Goal: Transaction & Acquisition: Purchase product/service

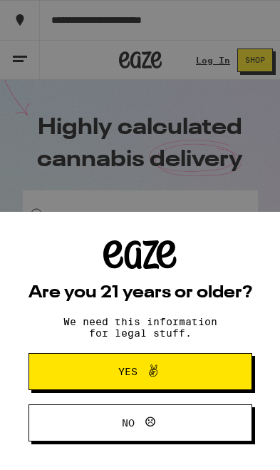
click at [210, 368] on button "Yes" at bounding box center [141, 371] width 224 height 37
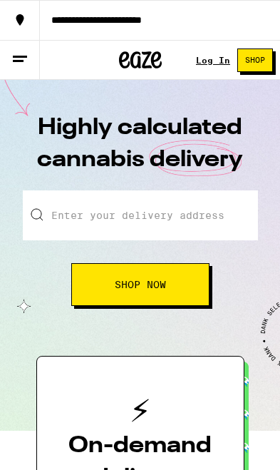
click at [215, 59] on link "Log In" at bounding box center [213, 60] width 34 height 9
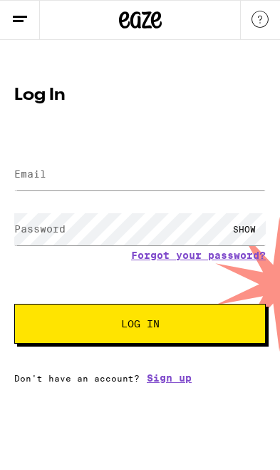
click at [166, 384] on link "Sign up" at bounding box center [169, 377] width 45 height 11
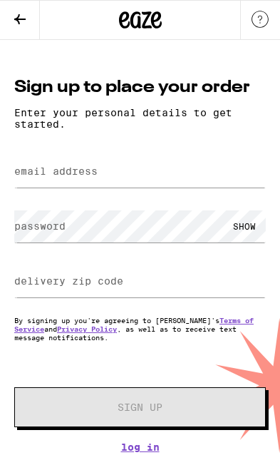
click at [43, 177] on label "email address" at bounding box center [55, 171] width 83 height 11
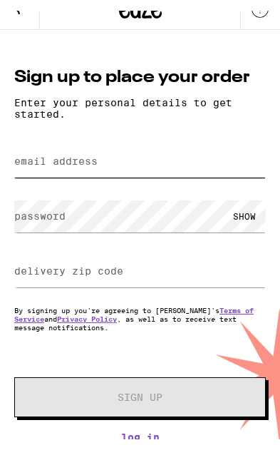
type input "[EMAIL_ADDRESS][DOMAIN_NAME]"
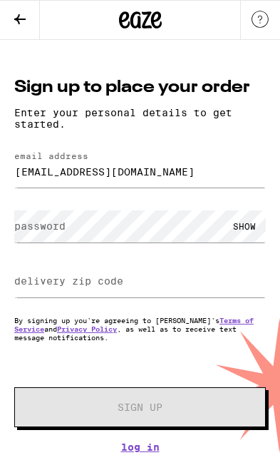
click at [44, 231] on label "password" at bounding box center [39, 225] width 51 height 11
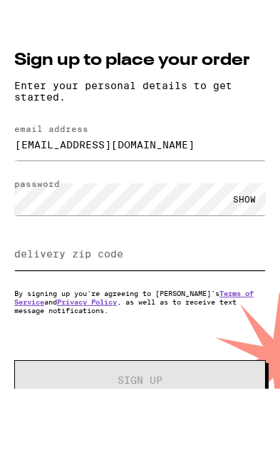
click at [33, 265] on input "delivery zip code" at bounding box center [140, 281] width 252 height 32
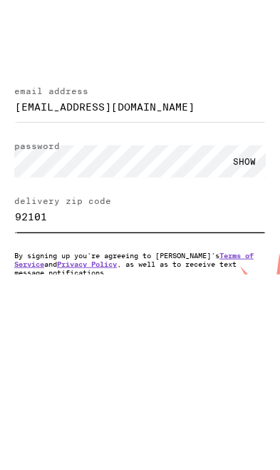
type input "92101"
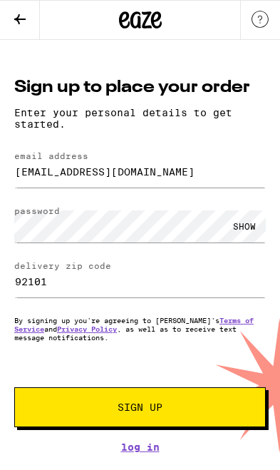
click at [212, 411] on button "Sign Up" at bounding box center [140, 407] width 252 height 40
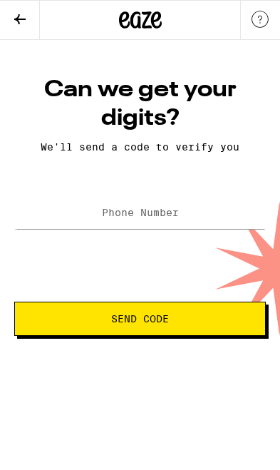
click at [103, 216] on label "Phone Number" at bounding box center [140, 212] width 77 height 11
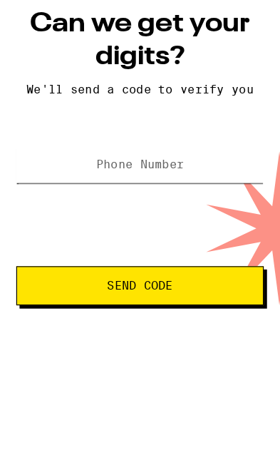
type input "[PHONE_NUMBER]"
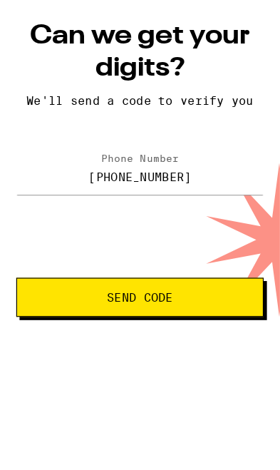
click at [195, 314] on span "Send Code" at bounding box center [122, 319] width 193 height 10
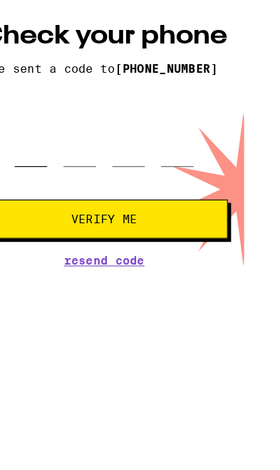
click at [47, 164] on input "tel" at bounding box center [58, 184] width 29 height 41
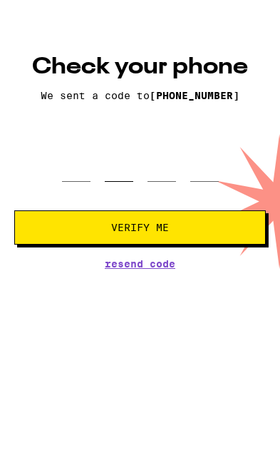
type input "2"
type input "6"
type input "7"
type input "1"
click at [140, 233] on button "Verify Me" at bounding box center [140, 250] width 252 height 34
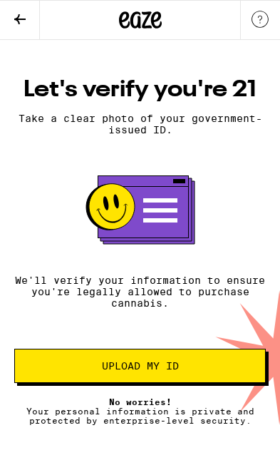
click at [215, 372] on button "Upload my ID" at bounding box center [140, 366] width 252 height 34
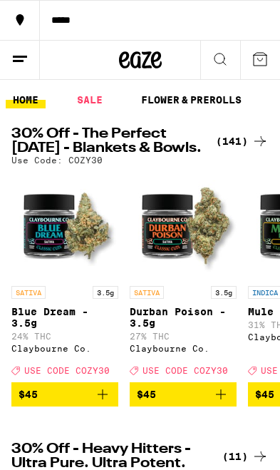
click at [18, 56] on line at bounding box center [20, 56] width 14 height 0
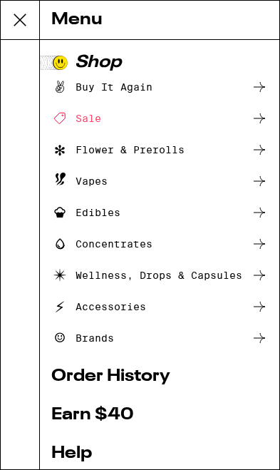
click at [255, 180] on icon at bounding box center [259, 181] width 17 height 17
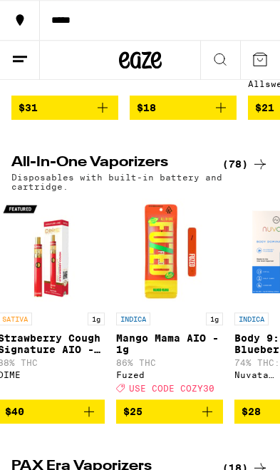
scroll to position [313, 0]
click at [255, 173] on icon at bounding box center [260, 164] width 17 height 17
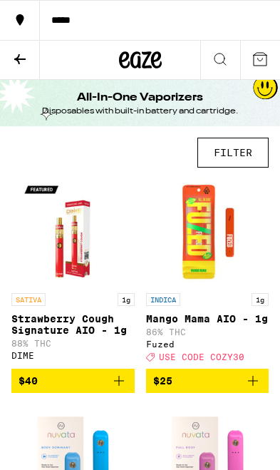
click at [244, 150] on button "FILTER" at bounding box center [233, 153] width 71 height 30
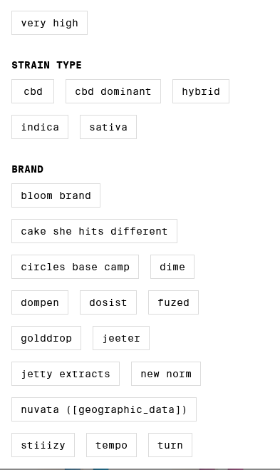
scroll to position [331, 0]
click at [150, 326] on label "Jeeter" at bounding box center [121, 338] width 57 height 24
click at [0, 0] on input "Jeeter" at bounding box center [0, 0] width 0 height 0
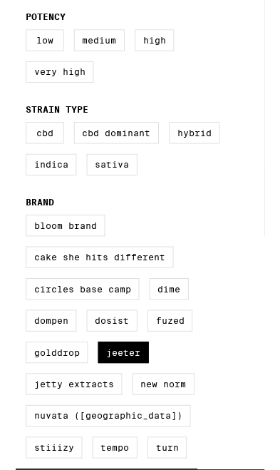
scroll to position [285, 0]
click at [128, 389] on label "Jeeter" at bounding box center [121, 397] width 57 height 24
click at [0, 0] on input "Jeeter" at bounding box center [0, 0] width 0 height 0
checkbox input "false"
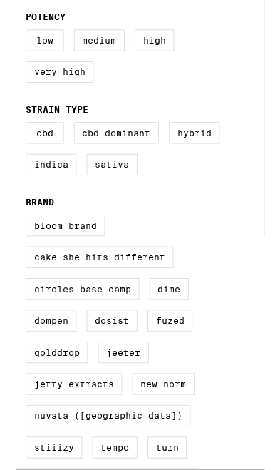
click at [115, 173] on label "Sativa" at bounding box center [108, 185] width 57 height 24
click at [0, 0] on input "Sativa" at bounding box center [0, 0] width 0 height 0
checkbox input "true"
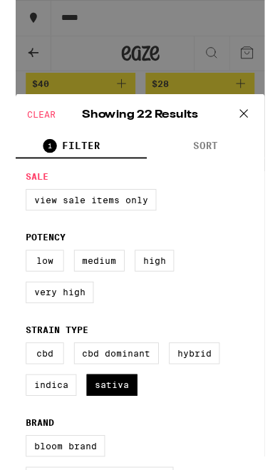
click at [258, 131] on icon at bounding box center [256, 127] width 21 height 21
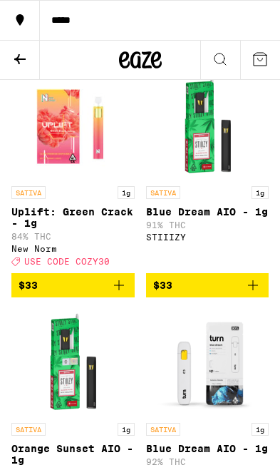
scroll to position [1714, 0]
click at [206, 179] on img "Open page for Blue Dream AIO - 1g from STIIIZY" at bounding box center [207, 125] width 107 height 107
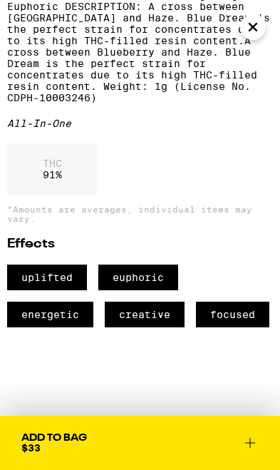
scroll to position [527, 0]
click at [66, 178] on div "THC 91 %" at bounding box center [52, 168] width 91 height 51
click at [255, 445] on icon at bounding box center [250, 442] width 17 height 17
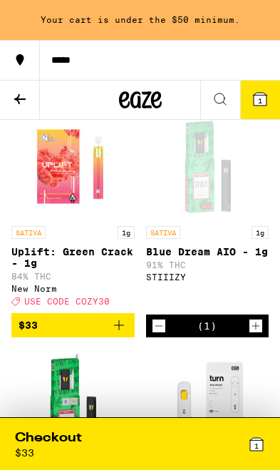
click at [253, 444] on icon at bounding box center [256, 444] width 13 height 13
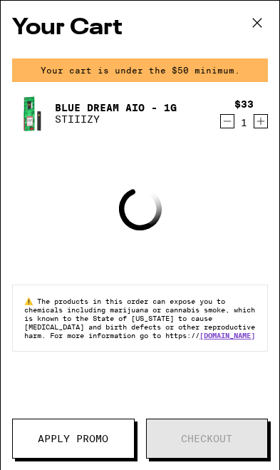
click at [261, 126] on icon "Increment" at bounding box center [262, 122] width 8 height 8
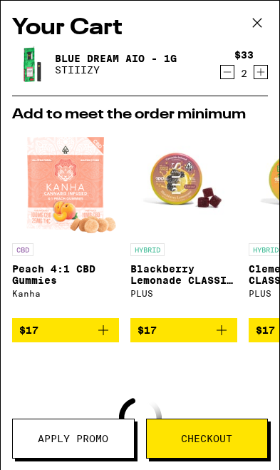
click at [260, 75] on icon "Increment" at bounding box center [262, 72] width 8 height 8
click at [258, 75] on icon "Increment" at bounding box center [262, 72] width 8 height 8
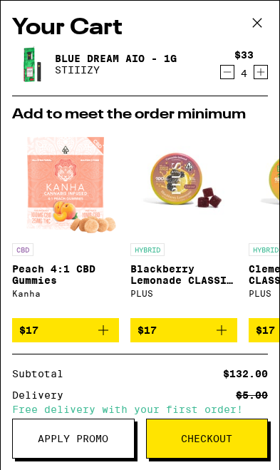
click at [255, 81] on icon "Increment" at bounding box center [261, 71] width 13 height 17
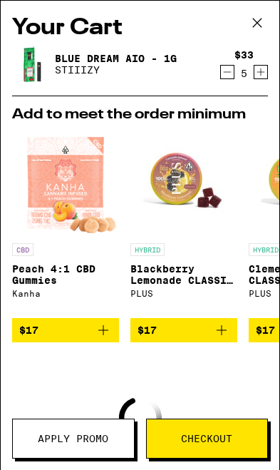
click at [253, 21] on icon at bounding box center [257, 22] width 21 height 21
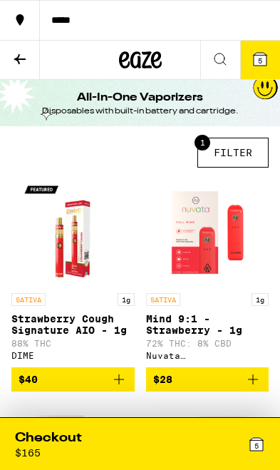
click at [15, 54] on icon at bounding box center [19, 59] width 17 height 17
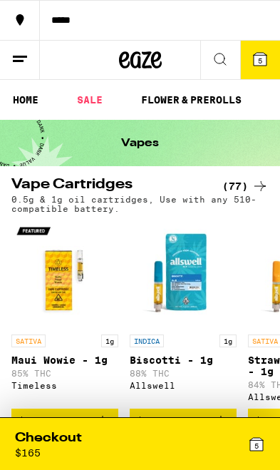
click at [197, 95] on link "FLOWER & PREROLLS" at bounding box center [191, 99] width 115 height 17
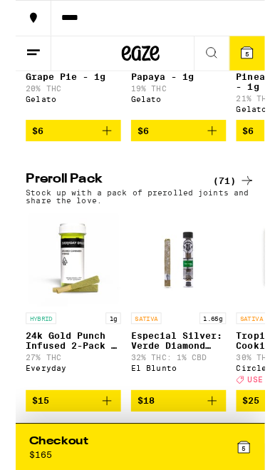
scroll to position [845, 0]
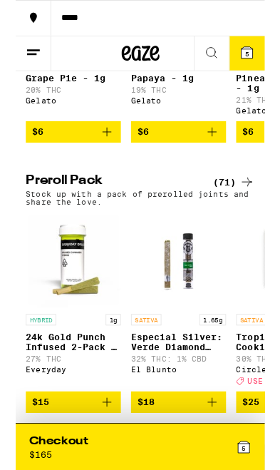
click at [253, 213] on icon at bounding box center [260, 204] width 17 height 17
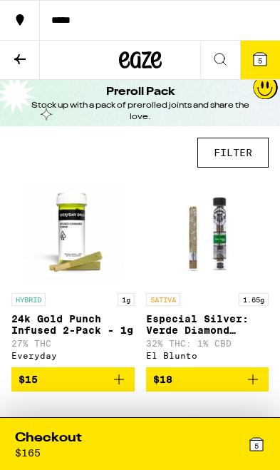
click at [240, 150] on button "FILTER" at bounding box center [233, 153] width 71 height 30
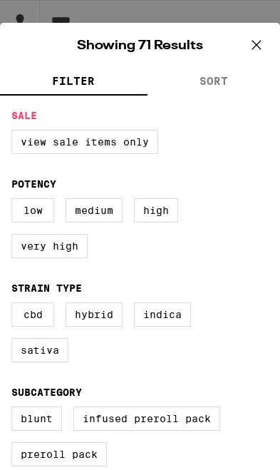
scroll to position [72, 0]
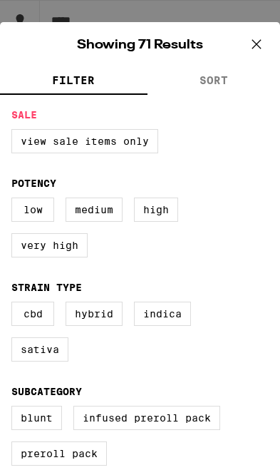
click at [46, 362] on label "Sativa" at bounding box center [39, 349] width 57 height 24
click at [0, 0] on input "Sativa" at bounding box center [0, 0] width 0 height 0
checkbox input "true"
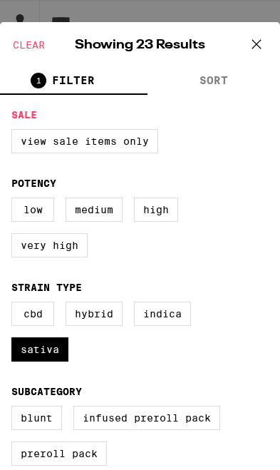
click at [255, 45] on icon at bounding box center [257, 44] width 9 height 9
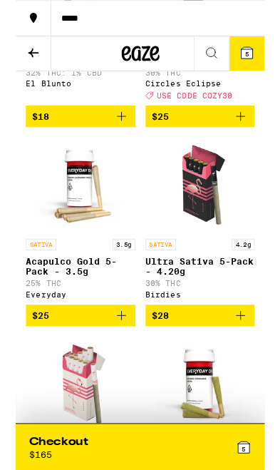
scroll to position [288, 0]
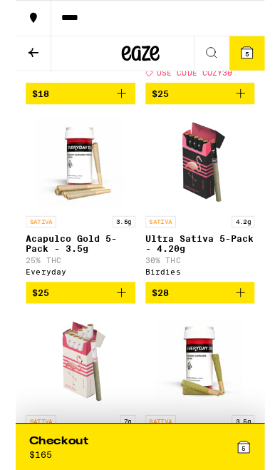
click at [68, 204] on img "Open page for Acapulco Gold 5-Pack - 3.5g from Everyday" at bounding box center [72, 181] width 107 height 107
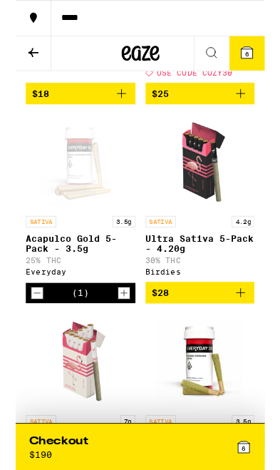
click at [124, 338] on icon "Increment" at bounding box center [122, 329] width 13 height 17
click at [125, 338] on icon "Increment" at bounding box center [122, 329] width 13 height 17
click at [122, 338] on icon "Increment" at bounding box center [122, 329] width 13 height 17
click at [121, 338] on icon "Increment" at bounding box center [122, 329] width 13 height 17
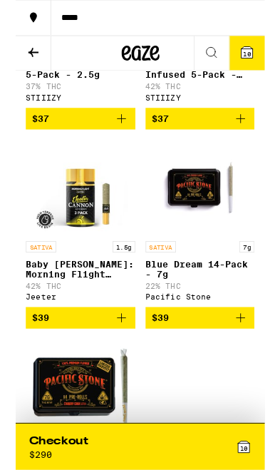
scroll to position [1400, 0]
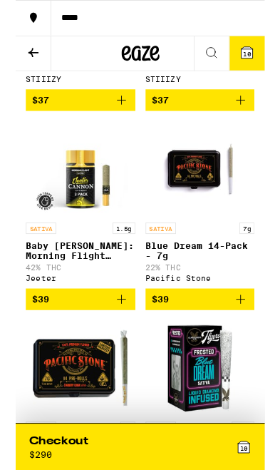
click at [201, 243] on img "Open page for Blue Dream 14-Pack - 7g from Pacific Stone" at bounding box center [207, 189] width 107 height 107
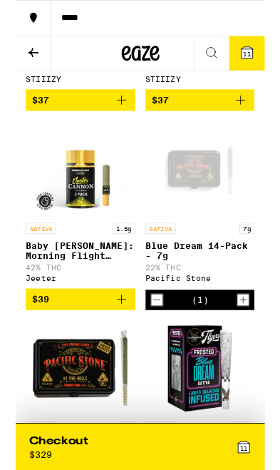
click at [255, 346] on icon "Increment" at bounding box center [256, 337] width 13 height 17
click at [252, 346] on icon "Increment" at bounding box center [256, 337] width 13 height 17
click at [251, 346] on icon "Increment" at bounding box center [256, 337] width 13 height 17
click at [250, 346] on icon "Increment" at bounding box center [256, 337] width 13 height 17
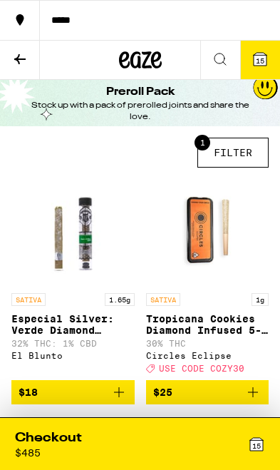
click at [14, 59] on icon at bounding box center [19, 59] width 17 height 17
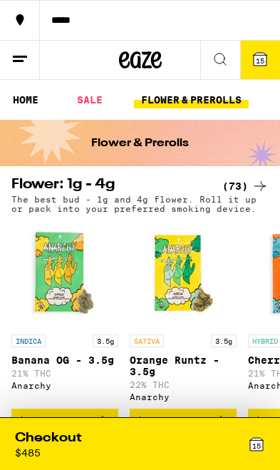
click at [259, 60] on span "15" at bounding box center [260, 60] width 9 height 9
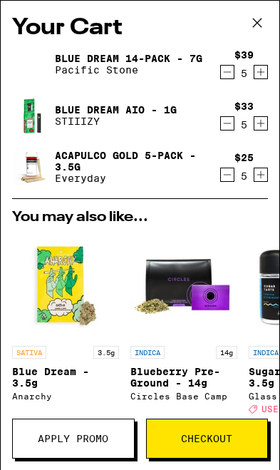
click at [225, 177] on icon "Decrement" at bounding box center [227, 174] width 13 height 17
click at [228, 129] on icon "Decrement" at bounding box center [227, 123] width 13 height 17
click at [230, 78] on icon "Decrement" at bounding box center [227, 71] width 13 height 17
click at [225, 437] on span "Checkout" at bounding box center [206, 439] width 51 height 10
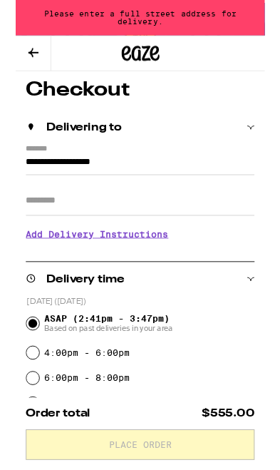
click at [203, 174] on input "**********" at bounding box center [140, 185] width 258 height 23
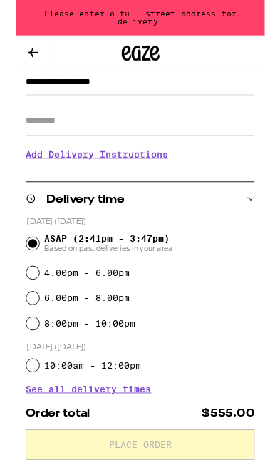
scroll to position [77, 0]
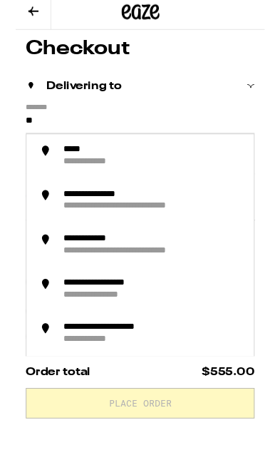
type input "*"
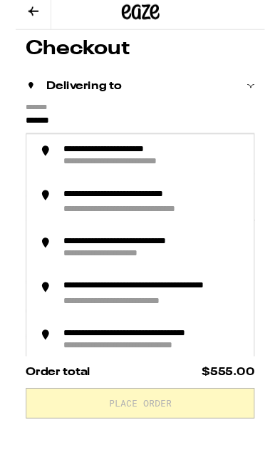
click at [198, 209] on div "**********" at bounding box center [134, 216] width 161 height 14
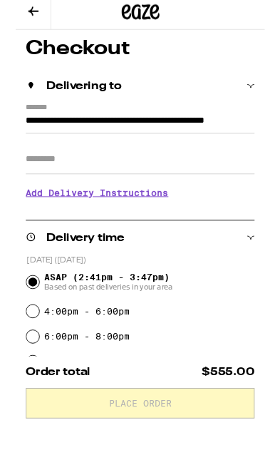
scroll to position [124, 0]
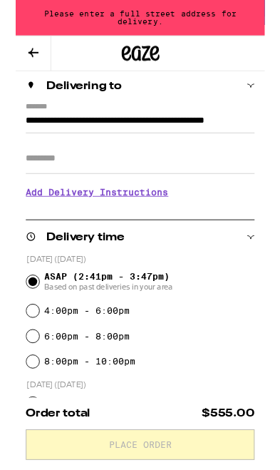
type input "**********"
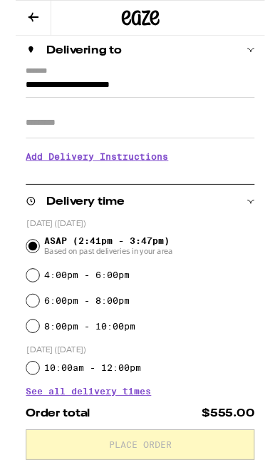
click at [148, 138] on input "Apt/Suite" at bounding box center [140, 138] width 258 height 34
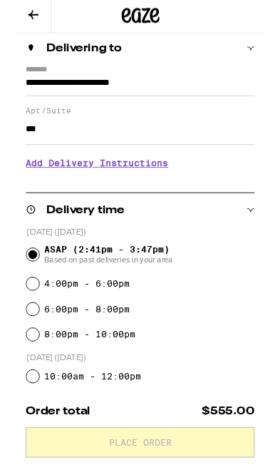
type input "***"
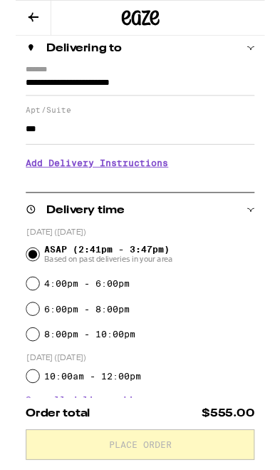
click at [154, 190] on h3 "Add Delivery Instructions" at bounding box center [140, 183] width 258 height 33
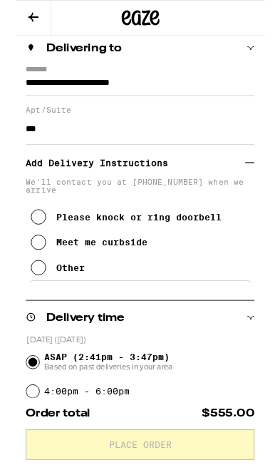
click at [57, 307] on div "Other" at bounding box center [62, 300] width 32 height 11
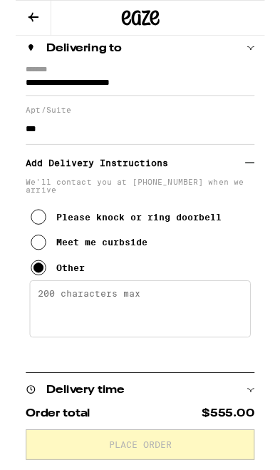
click at [149, 349] on textarea "Enter any other delivery instructions you want driver to know" at bounding box center [140, 347] width 249 height 64
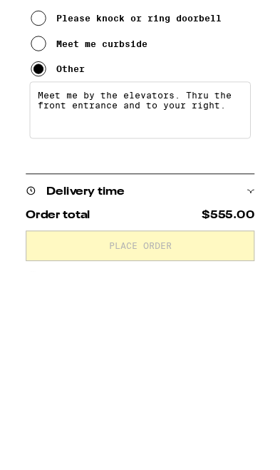
type textarea "Meet me by the elevators. Thru the front entrance and to your right."
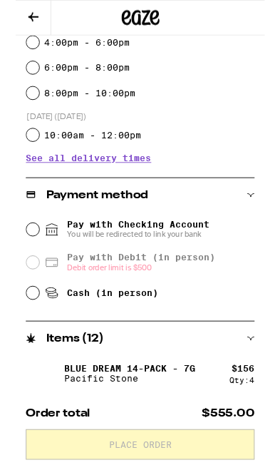
scroll to position [602, 0]
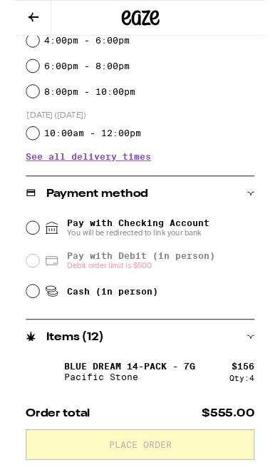
click at [165, 255] on span "Pay with Checking Account You will be redirected to link your bank" at bounding box center [138, 256] width 161 height 23
click at [26, 255] on input "Pay with Checking Account You will be redirected to link your bank" at bounding box center [19, 256] width 14 height 14
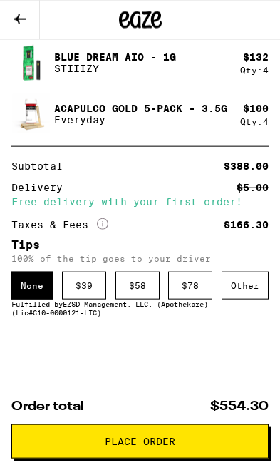
scroll to position [1063, 0]
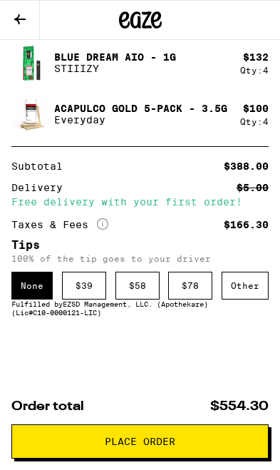
click at [138, 282] on div "$ 58" at bounding box center [138, 286] width 44 height 28
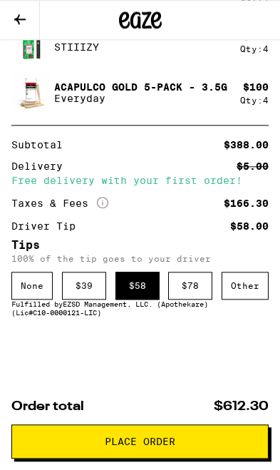
scroll to position [1084, 0]
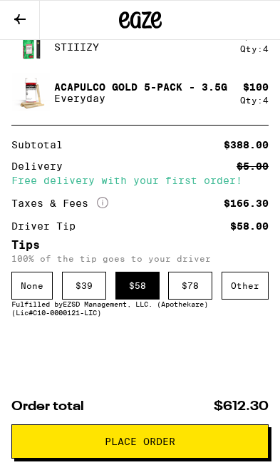
click at [210, 442] on span "Place Order" at bounding box center [140, 442] width 233 height 10
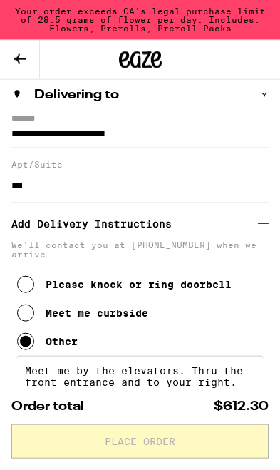
scroll to position [0, 0]
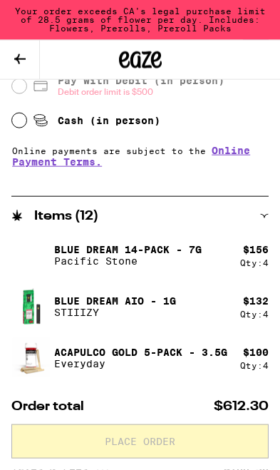
click at [268, 210] on div "Items ( 12 )" at bounding box center [140, 216] width 258 height 13
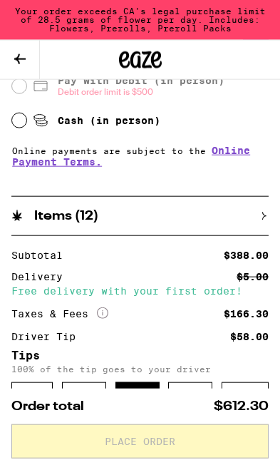
scroll to position [850, 0]
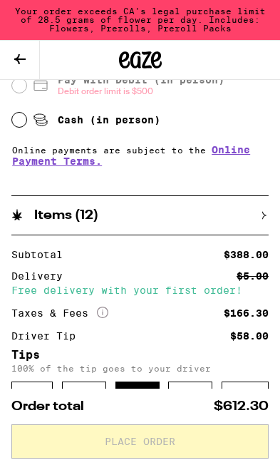
click at [259, 215] on div "Items ( 12 )" at bounding box center [140, 215] width 258 height 13
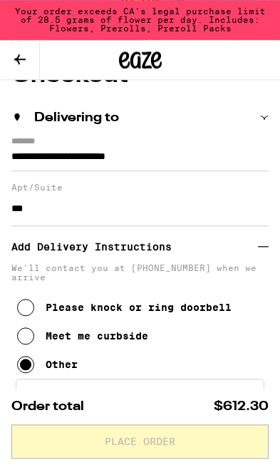
click at [21, 58] on icon at bounding box center [19, 59] width 17 height 17
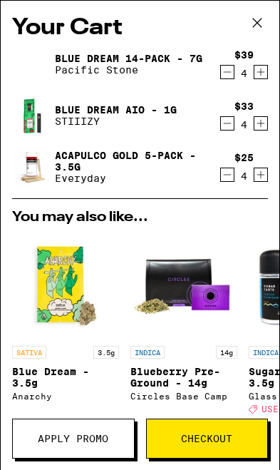
click at [220, 74] on button "Decrement" at bounding box center [227, 72] width 14 height 14
click at [222, 75] on icon "Decrement" at bounding box center [227, 71] width 13 height 17
click at [225, 181] on icon "Decrement" at bounding box center [227, 174] width 13 height 17
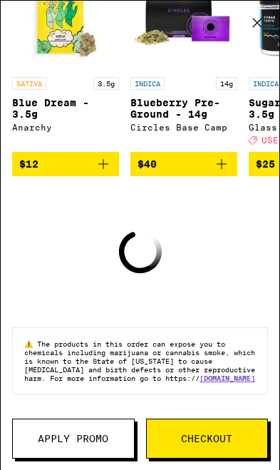
scroll to position [296, 0]
click at [230, 440] on span "Checkout" at bounding box center [206, 439] width 51 height 10
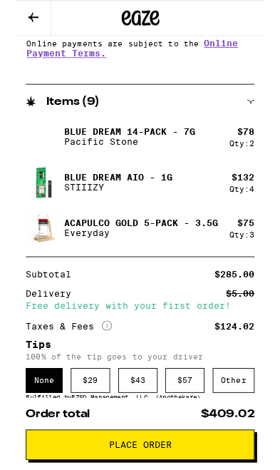
scroll to position [708, 0]
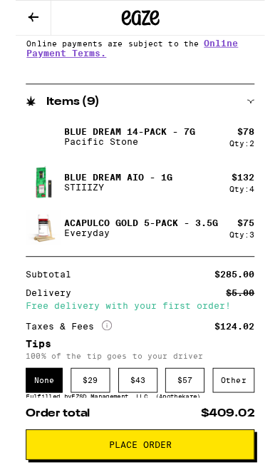
click at [194, 431] on div "$ 57" at bounding box center [190, 428] width 44 height 28
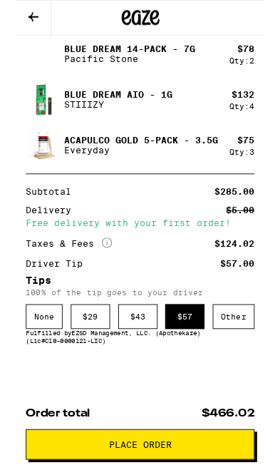
scroll to position [823, 0]
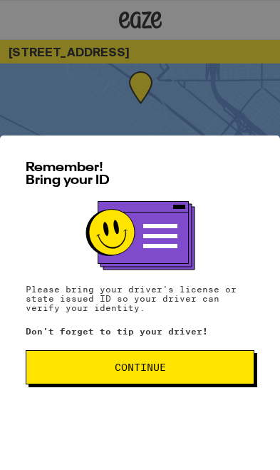
click at [202, 365] on span "Continue" at bounding box center [140, 367] width 205 height 10
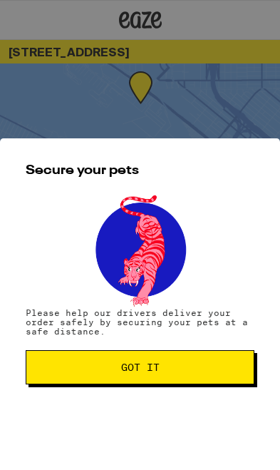
click at [207, 359] on button "Got it" at bounding box center [140, 367] width 229 height 34
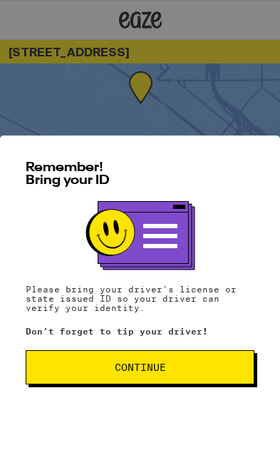
click at [199, 363] on span "Continue" at bounding box center [140, 367] width 205 height 10
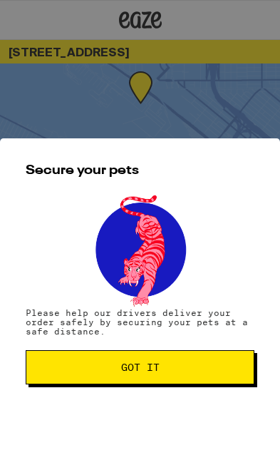
click at [201, 364] on span "Got it" at bounding box center [140, 367] width 205 height 10
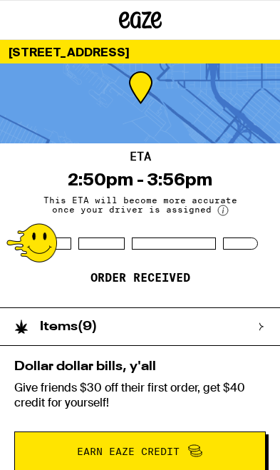
click at [4, 443] on div "Dollar dollar bills, y'all Give friends $30 off their first order, get $40 cred…" at bounding box center [140, 416] width 280 height 140
